Goal: Task Accomplishment & Management: Use online tool/utility

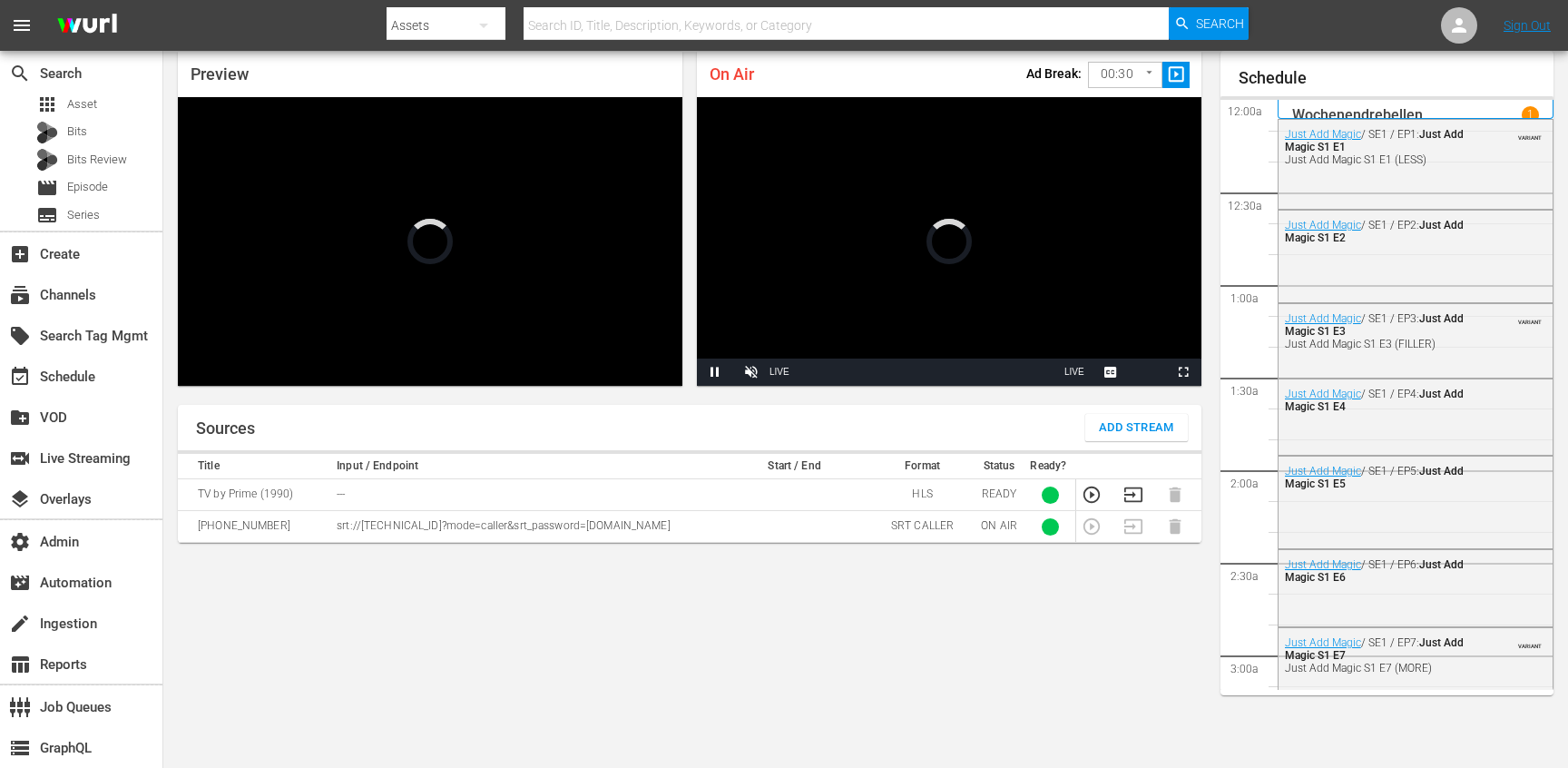
scroll to position [2249, 0]
